Goal: Find specific page/section: Find specific page/section

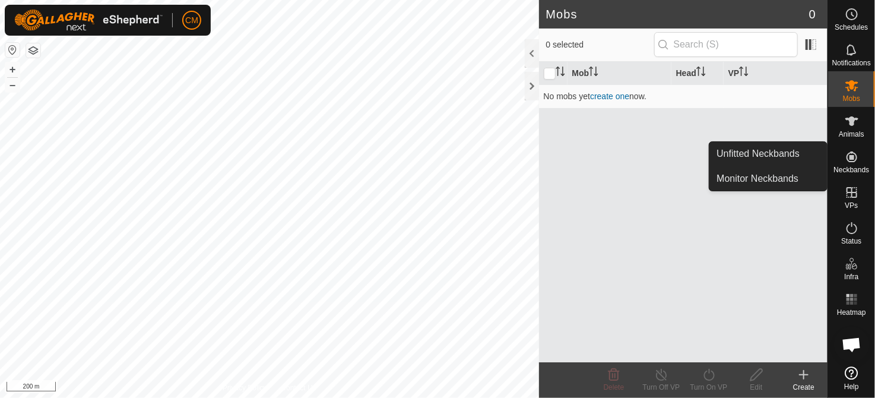
click at [847, 163] on icon at bounding box center [851, 157] width 14 height 14
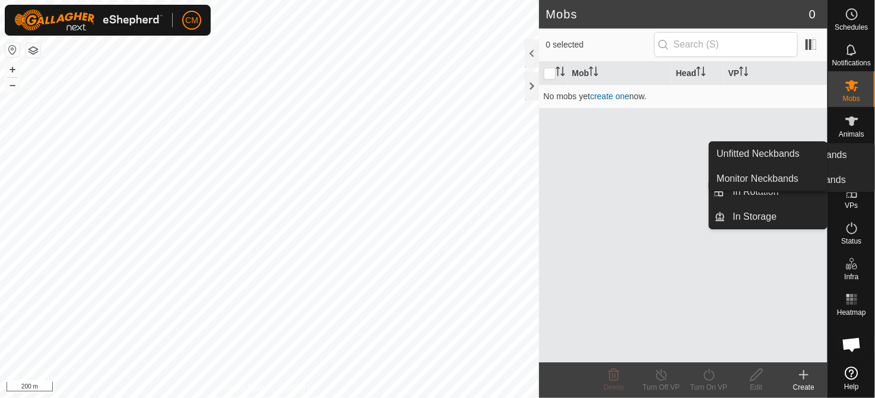
click at [847, 171] on span "Neckbands" at bounding box center [851, 169] width 36 height 7
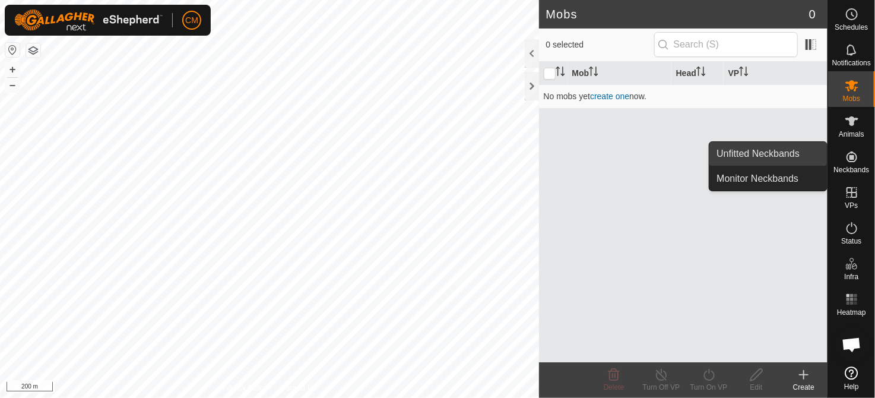
click at [786, 158] on link "Unfitted Neckbands" at bounding box center [767, 154] width 117 height 24
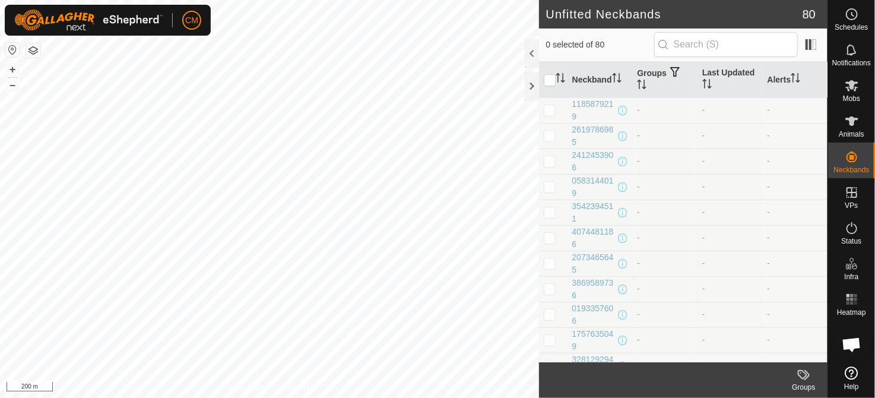
click at [576, 24] on header "Unfitted Neckbands 80" at bounding box center [683, 14] width 288 height 28
click at [856, 228] on icon at bounding box center [851, 228] width 11 height 12
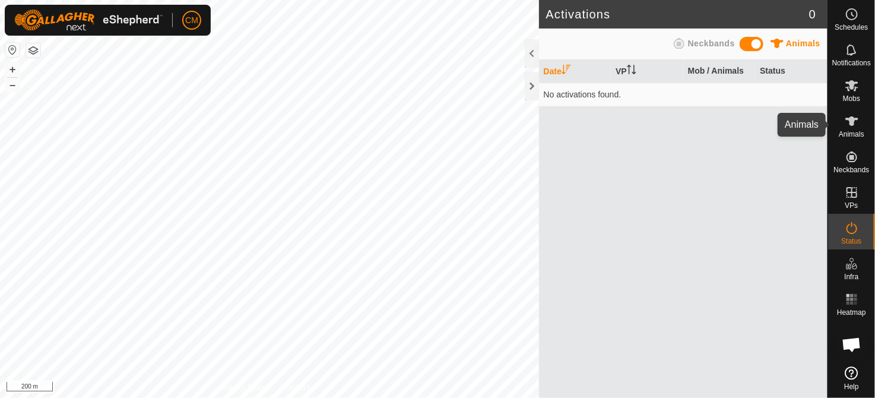
click at [852, 131] on span "Animals" at bounding box center [851, 134] width 26 height 7
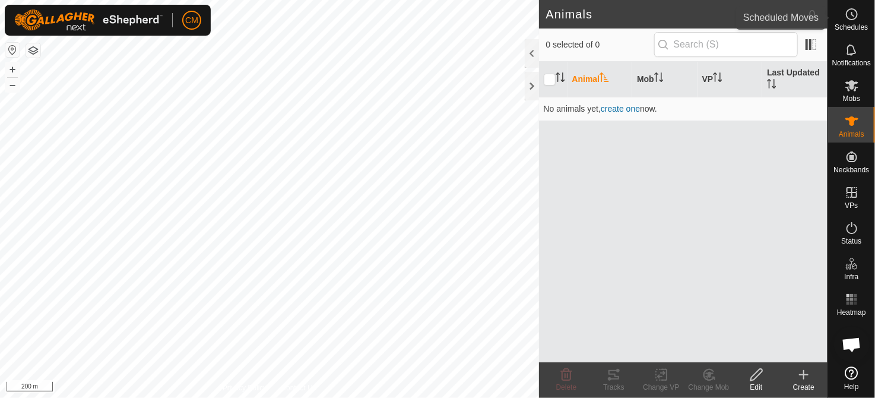
click at [856, 26] on span "Schedules" at bounding box center [850, 27] width 33 height 7
